Goal: Obtain resource: Download file/media

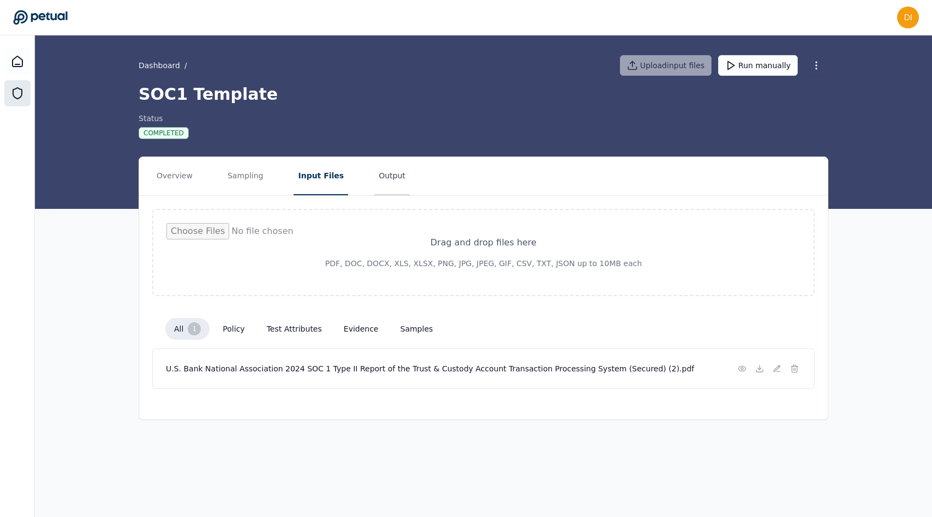
click at [374, 165] on button "Output" at bounding box center [391, 176] width 35 height 38
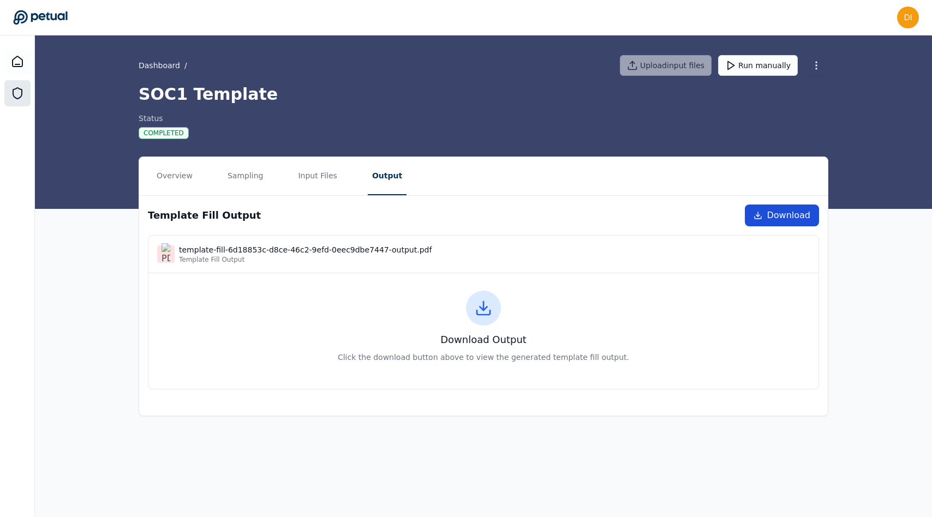
click at [786, 219] on span "Download" at bounding box center [788, 215] width 44 height 13
click at [180, 180] on button "Overview" at bounding box center [174, 176] width 45 height 38
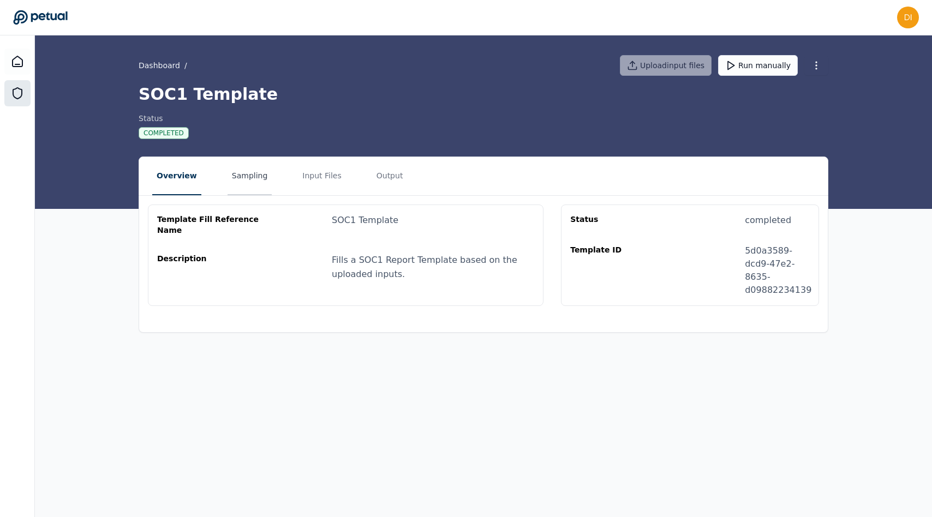
click at [238, 172] on button "Sampling" at bounding box center [249, 176] width 45 height 38
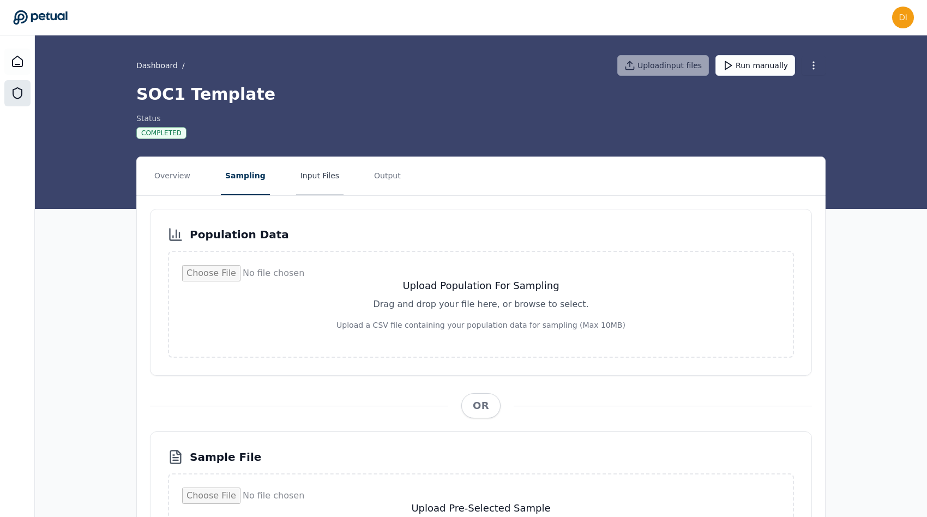
click at [316, 182] on button "Input Files" at bounding box center [319, 176] width 47 height 38
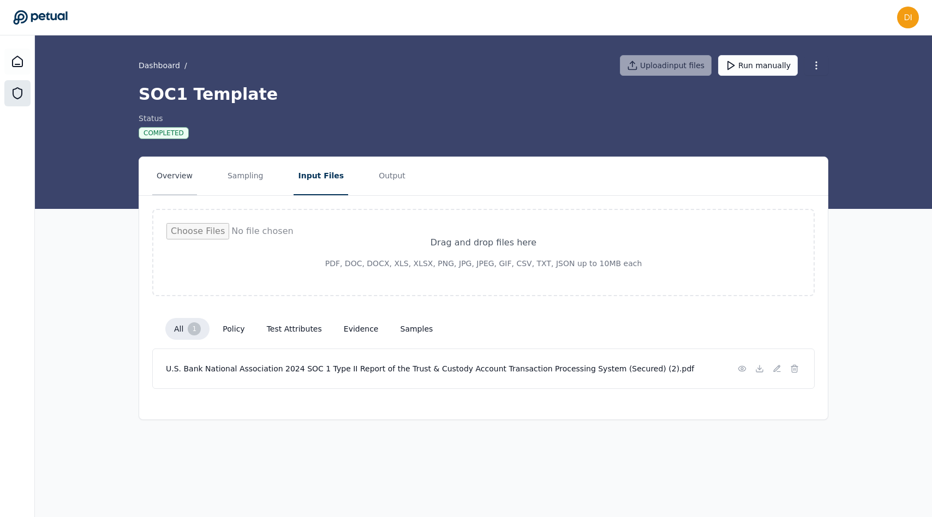
click at [188, 176] on button "Overview" at bounding box center [174, 176] width 45 height 38
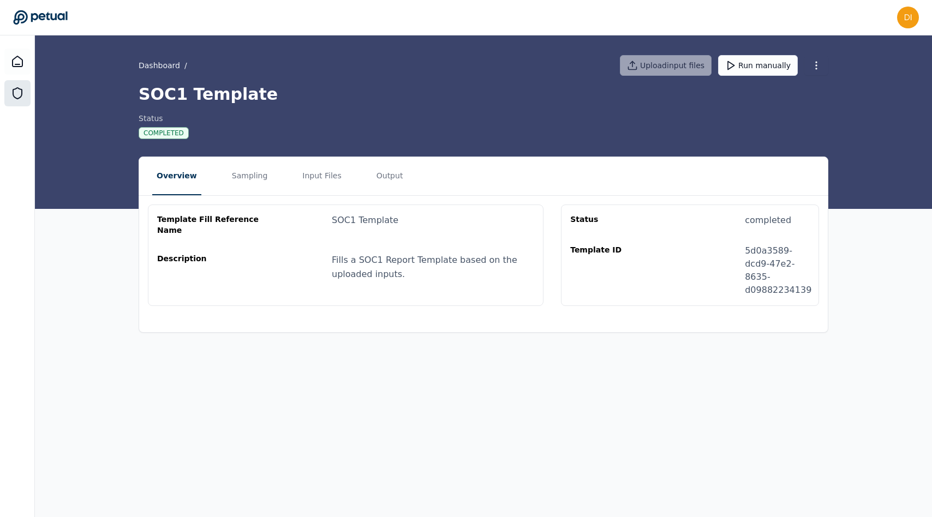
click at [233, 136] on div "Status Completed" at bounding box center [484, 126] width 690 height 26
click at [303, 175] on button "Input Files" at bounding box center [321, 176] width 47 height 38
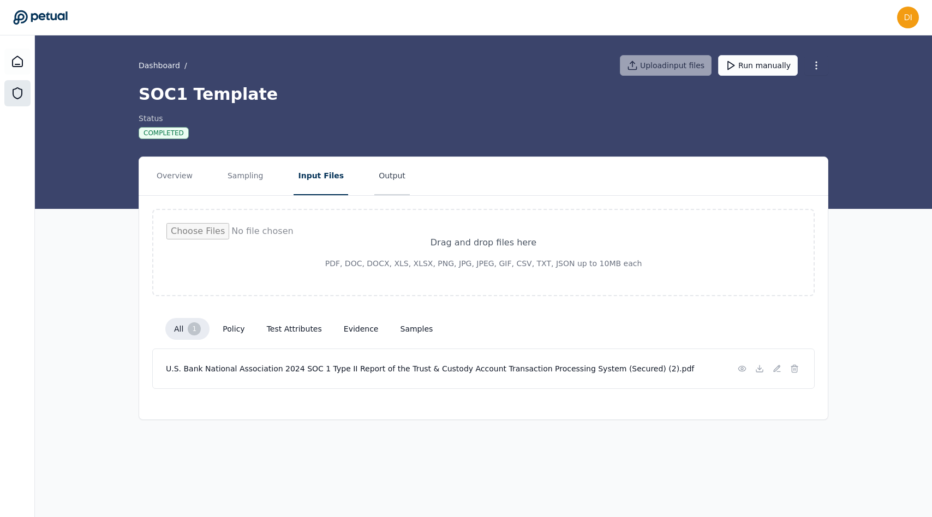
click at [396, 177] on button "Output" at bounding box center [391, 176] width 35 height 38
